Goal: Task Accomplishment & Management: Complete application form

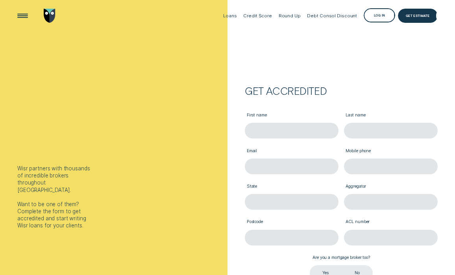
click at [273, 119] on label "First name" at bounding box center [292, 115] width 94 height 15
click at [273, 123] on input "First name" at bounding box center [292, 131] width 94 height 16
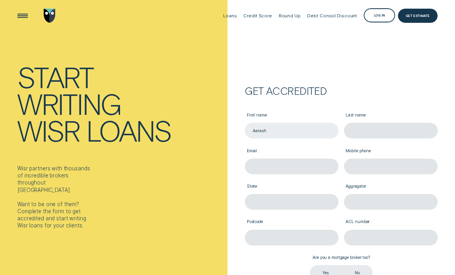
type input "Aarash"
type input "S"
type input "[PERSON_NAME]"
type input "a"
type input "[EMAIL_ADDRESS][DOMAIN_NAME]"
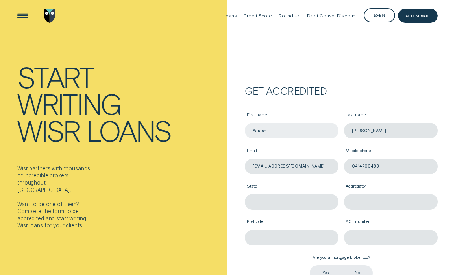
type input "0414700483"
type input "VIC"
type input "PLAN"
type input "3166"
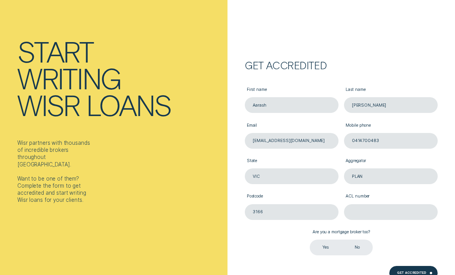
scroll to position [26, 0]
paste input "387856"
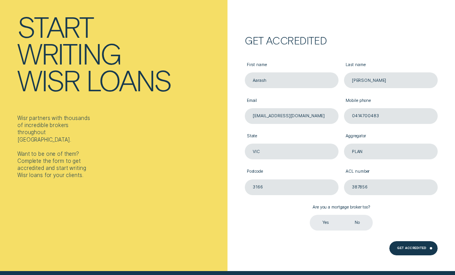
scroll to position [52, 0]
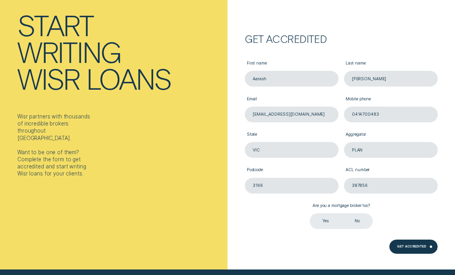
type input "387856"
click at [323, 220] on label "Yes" at bounding box center [326, 221] width 32 height 16
click at [310, 213] on input "Yes" at bounding box center [310, 213] width 0 height 0
click at [358, 224] on label "No" at bounding box center [357, 221] width 32 height 16
click at [341, 213] on input "No" at bounding box center [341, 213] width 0 height 0
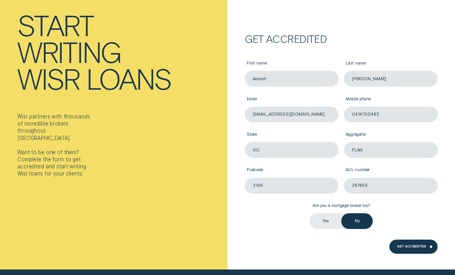
click at [336, 221] on label "Yes" at bounding box center [326, 221] width 32 height 16
click at [310, 213] on input "Yes" at bounding box center [310, 213] width 0 height 0
click at [403, 244] on div "Get Accredited" at bounding box center [413, 247] width 48 height 14
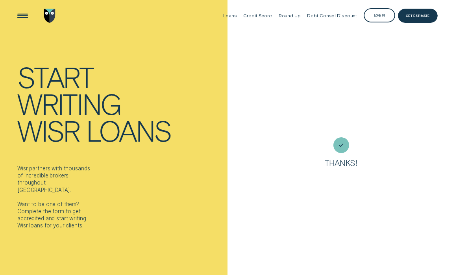
scroll to position [0, 0]
